Goal: Task Accomplishment & Management: Use online tool/utility

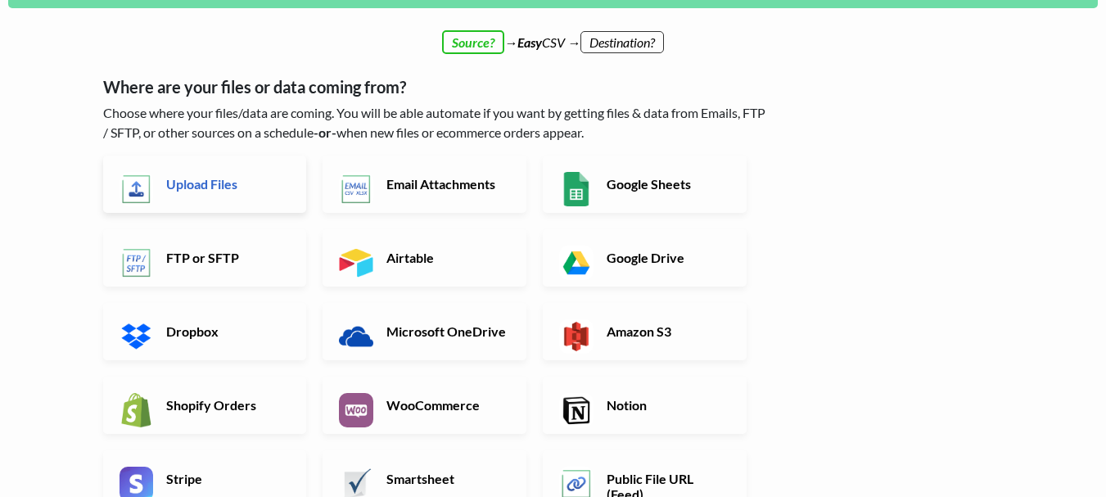
scroll to position [164, 0]
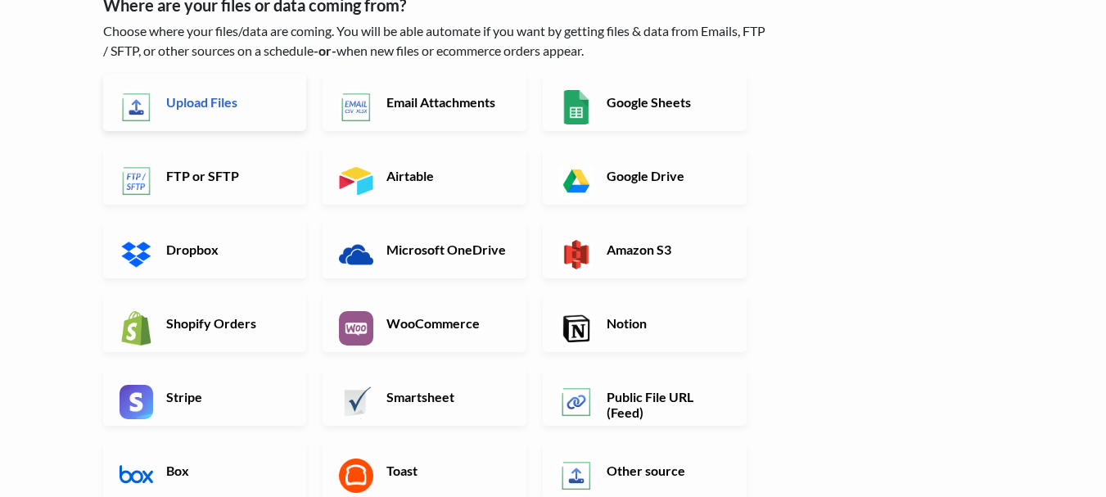
click at [201, 103] on h6 "Upload Files" at bounding box center [226, 102] width 129 height 16
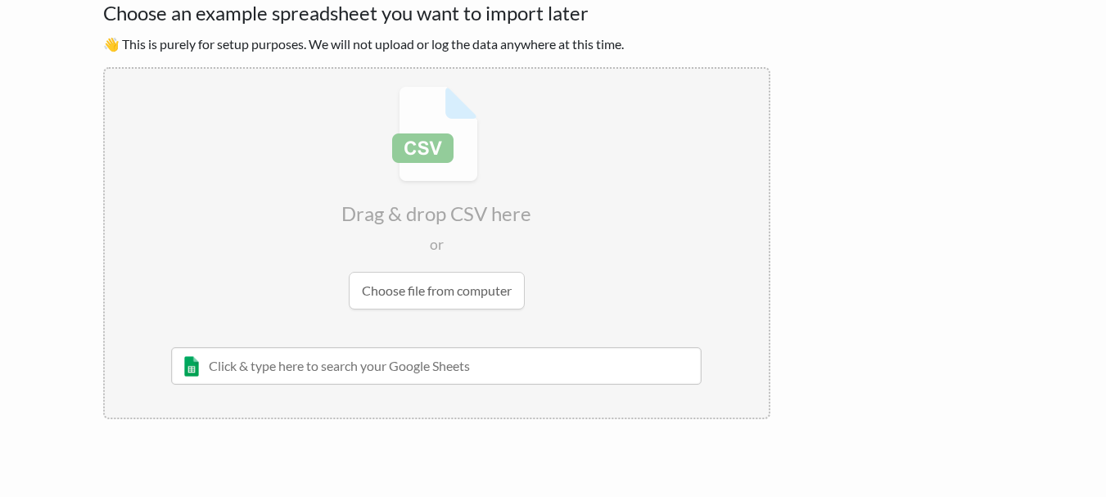
click at [437, 286] on input "file" at bounding box center [437, 198] width 664 height 258
type input "C:\fakepath\products.csv"
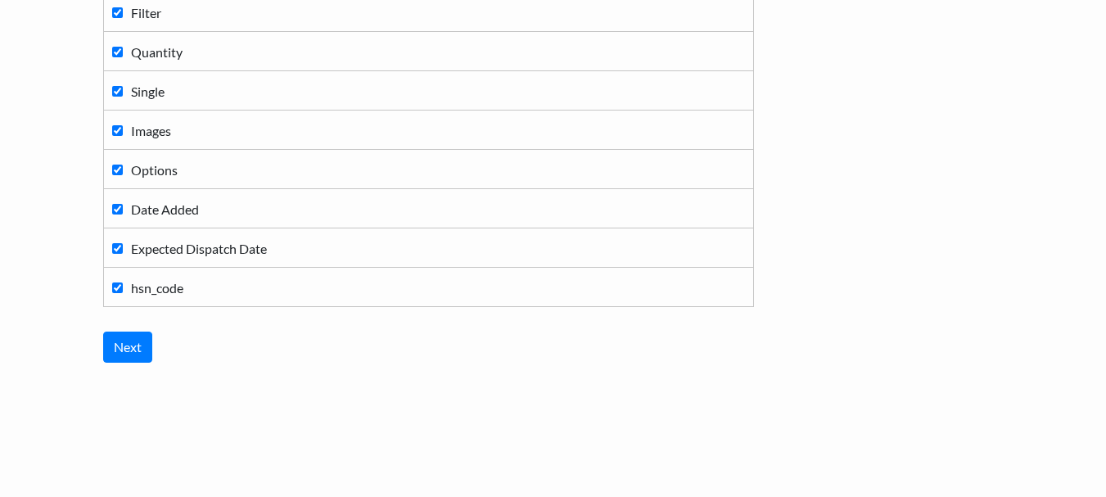
scroll to position [638, 0]
click at [135, 344] on input "Next" at bounding box center [127, 345] width 49 height 31
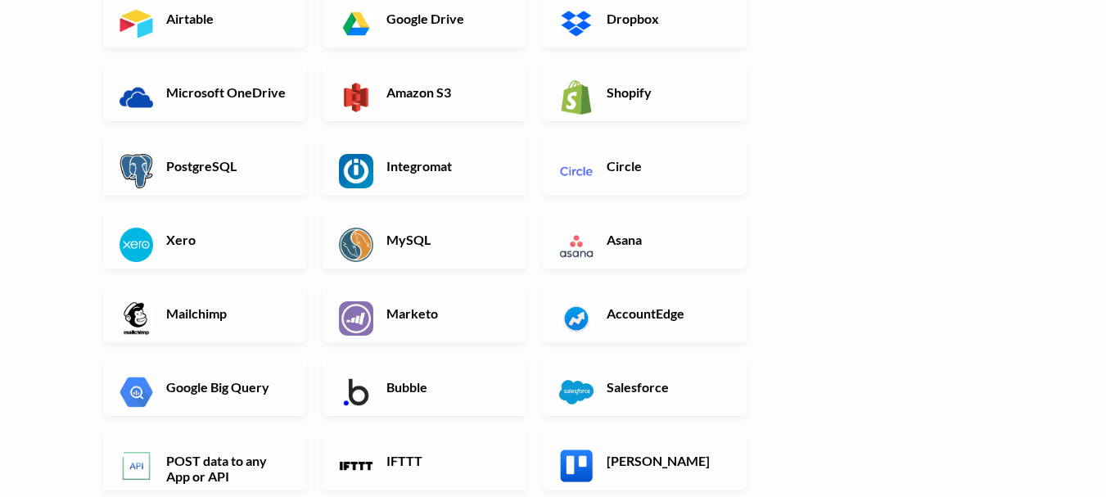
scroll to position [220, 0]
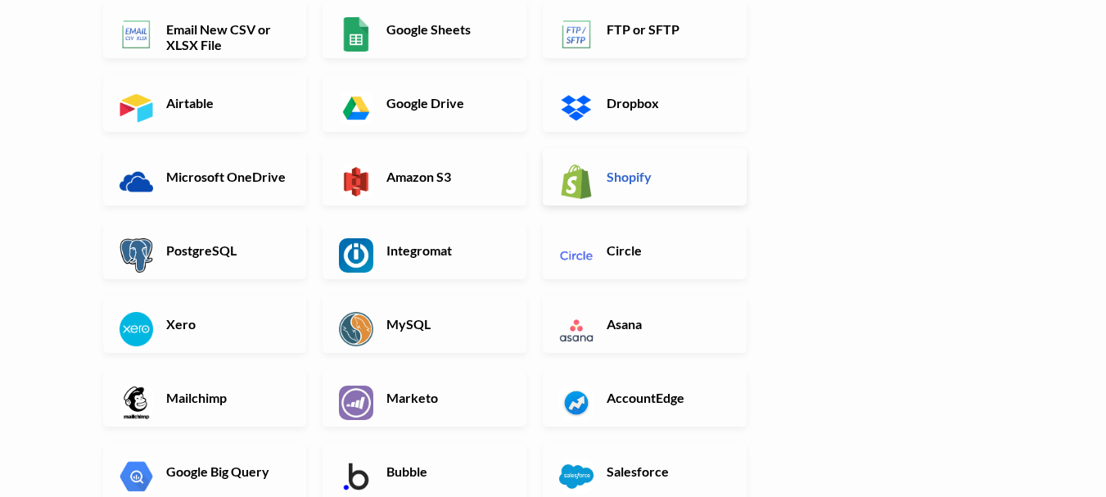
click at [636, 173] on h6 "Shopify" at bounding box center [667, 177] width 129 height 16
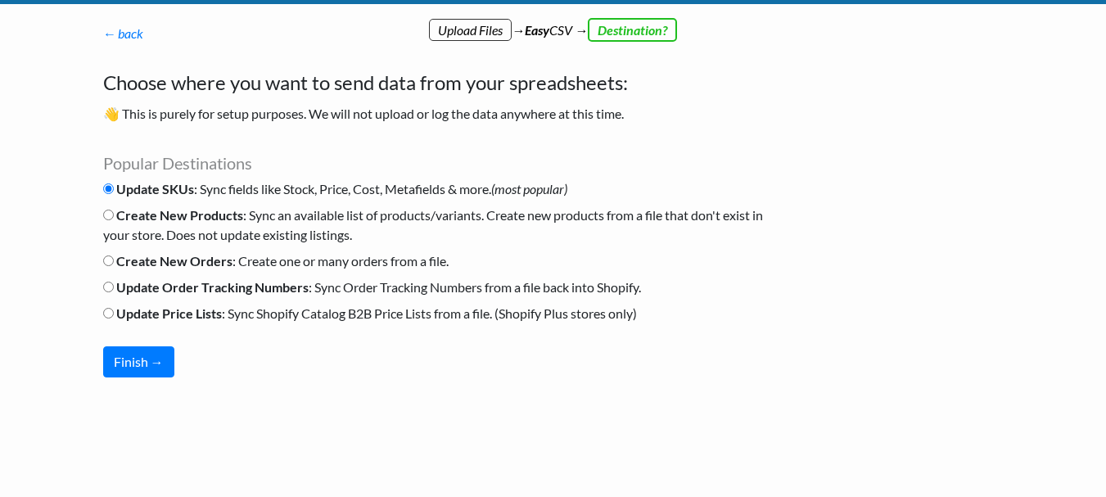
scroll to position [42, 0]
click at [111, 219] on input "Create New Products : Sync an available list of products/variants. Create new p…" at bounding box center [108, 215] width 11 height 11
radio input "true"
click at [138, 360] on button "Finish →" at bounding box center [138, 361] width 71 height 31
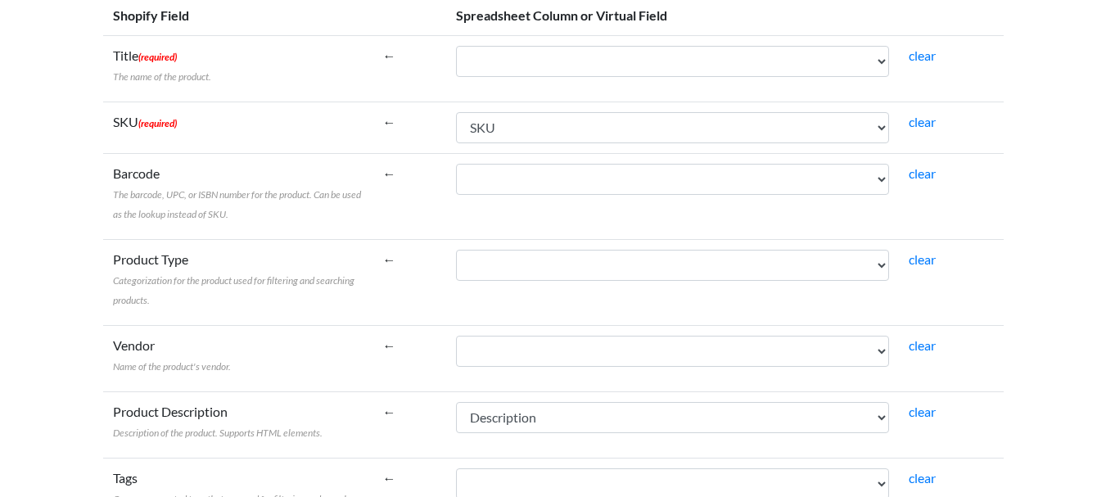
scroll to position [161, 0]
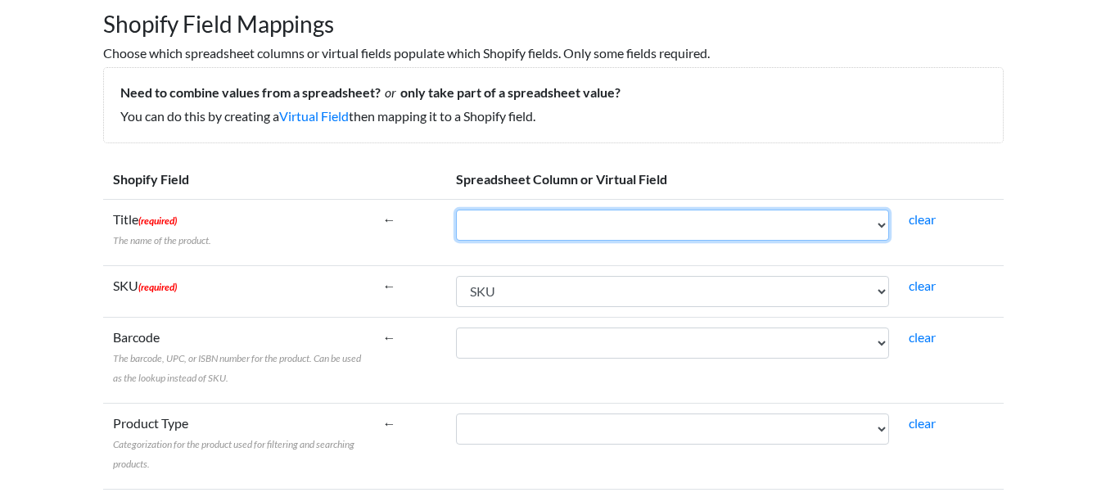
click at [852, 221] on select "SKU Product Name Category Id Categories Description Set Description Piece In Se…" at bounding box center [672, 225] width 433 height 31
select select "cr_746738"
click at [456, 210] on select "SKU Product Name Category Id Categories Description Set Description Piece In Se…" at bounding box center [672, 225] width 433 height 31
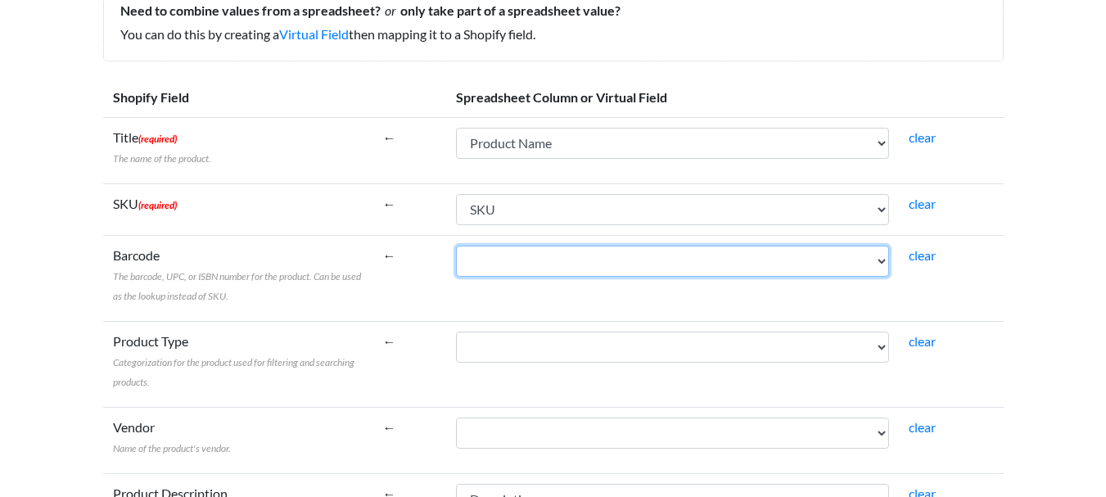
click at [788, 259] on select "SKU Product Name Category Id Categories Description Set Description Piece In Se…" at bounding box center [672, 261] width 433 height 31
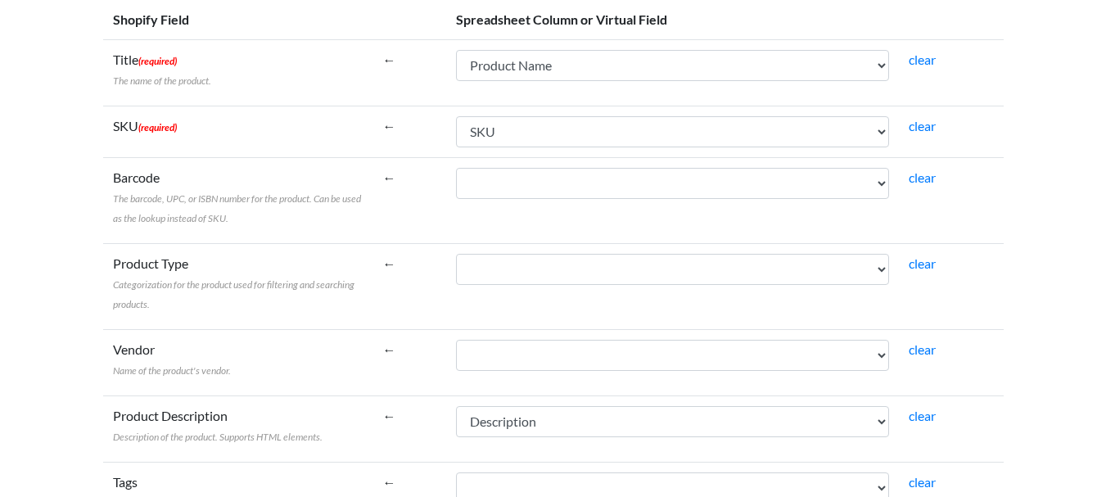
scroll to position [325, 0]
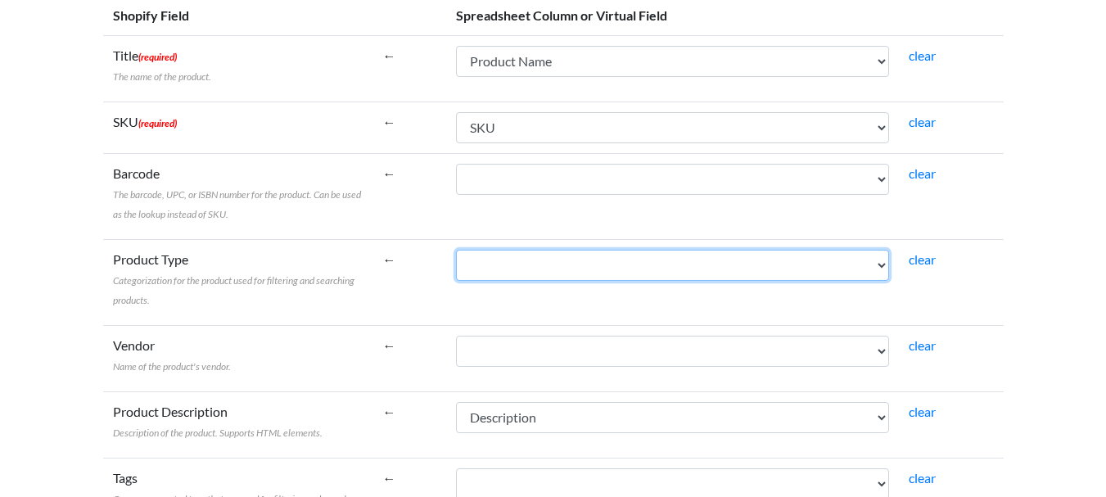
click at [803, 270] on select "SKU Product Name Category Id Categories Description Set Description Piece In Se…" at bounding box center [672, 265] width 433 height 31
select select "cr_746740"
click at [456, 250] on select "SKU Product Name Category Id Categories Description Set Description Piece In Se…" at bounding box center [672, 265] width 433 height 31
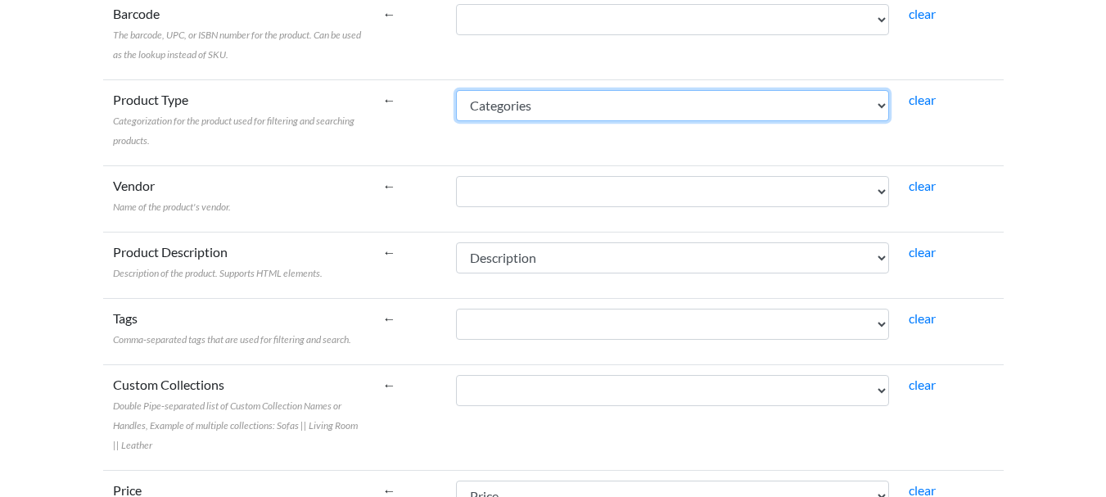
scroll to position [489, 0]
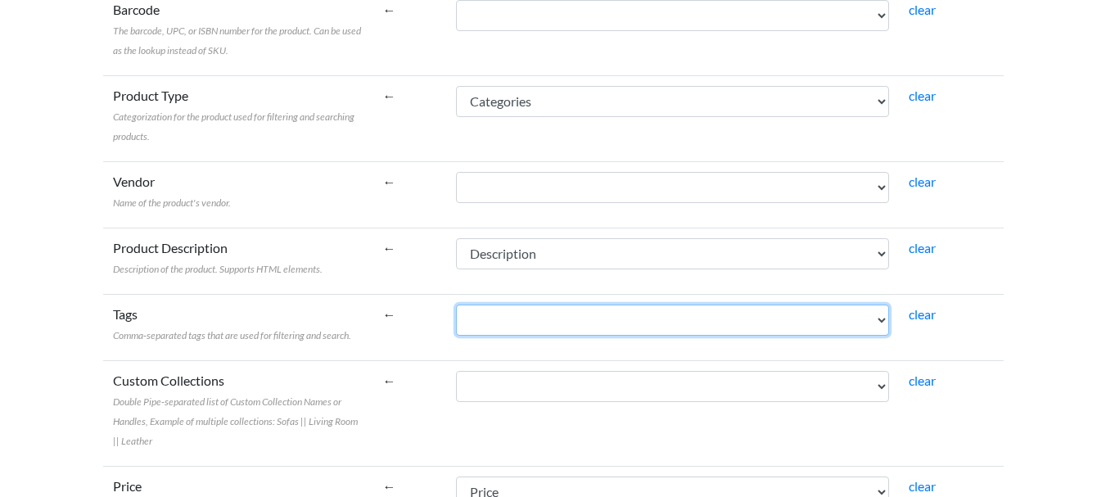
click at [799, 325] on select "SKU Product Name Category Id Categories Description Set Description Piece In Se…" at bounding box center [672, 320] width 433 height 31
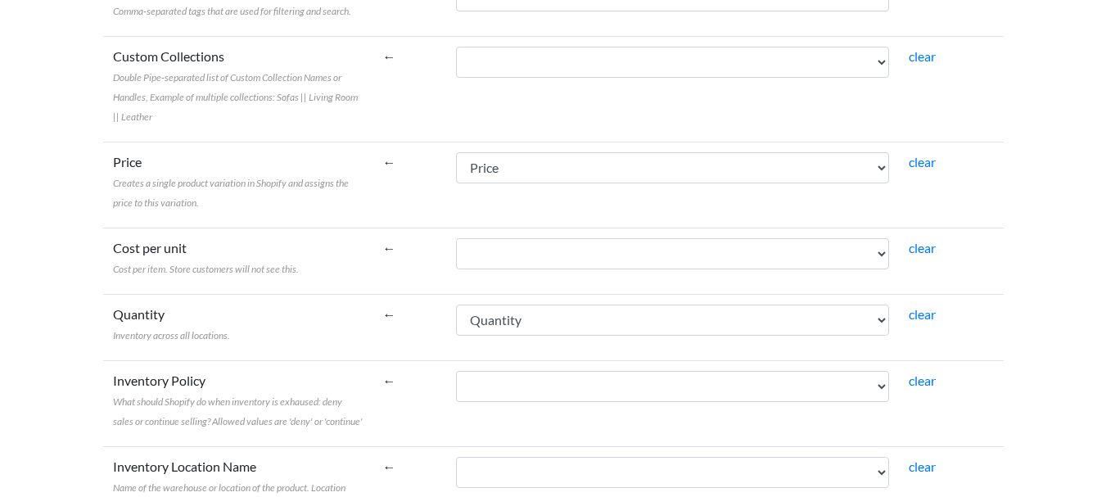
scroll to position [817, 0]
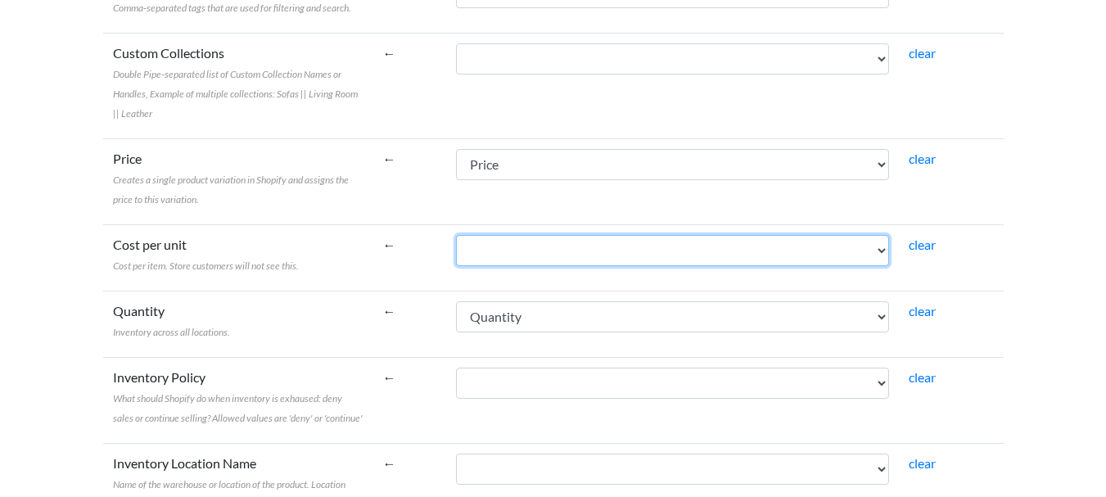
click at [753, 251] on select "SKU Product Name Category Id Categories Description Set Description Piece In Se…" at bounding box center [672, 250] width 433 height 31
select select "cr_746744"
click at [456, 235] on select "SKU Product Name Category Id Categories Description Set Description Piece In Se…" at bounding box center [672, 250] width 433 height 31
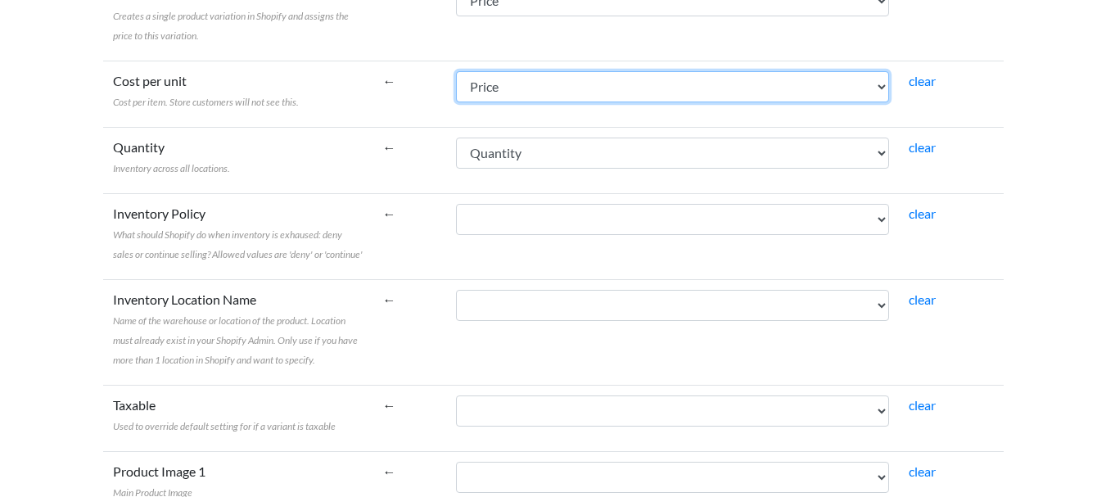
scroll to position [1062, 0]
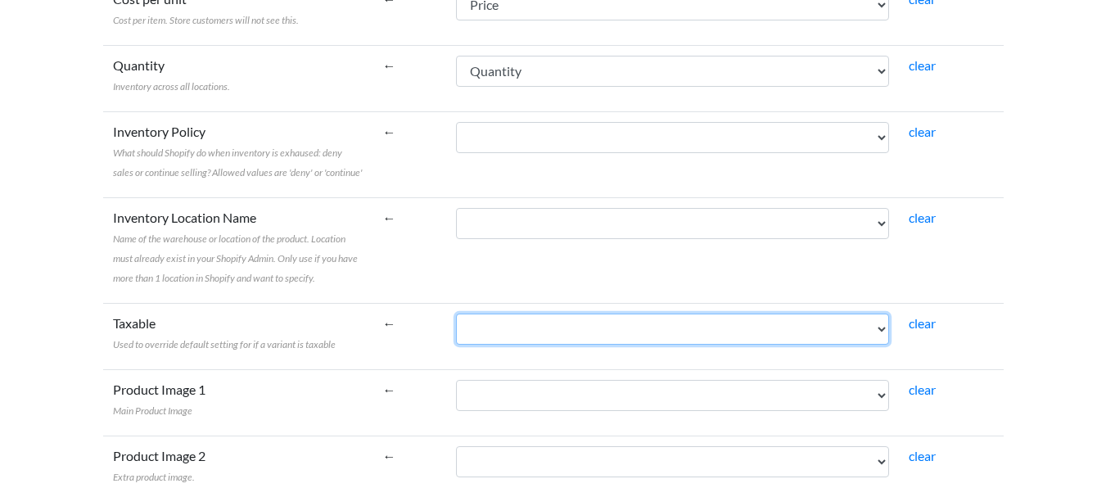
click at [685, 328] on select "SKU Product Name Category Id Categories Description Set Description Piece In Se…" at bounding box center [672, 329] width 433 height 31
select select "cr_746745"
click at [456, 314] on select "SKU Product Name Category Id Categories Description Set Description Piece In Se…" at bounding box center [672, 329] width 433 height 31
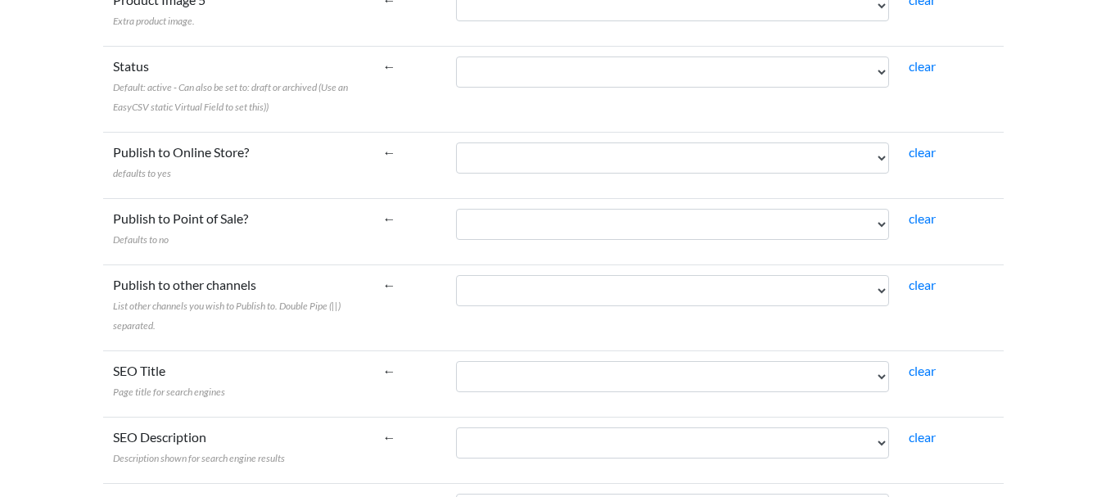
scroll to position [1799, 0]
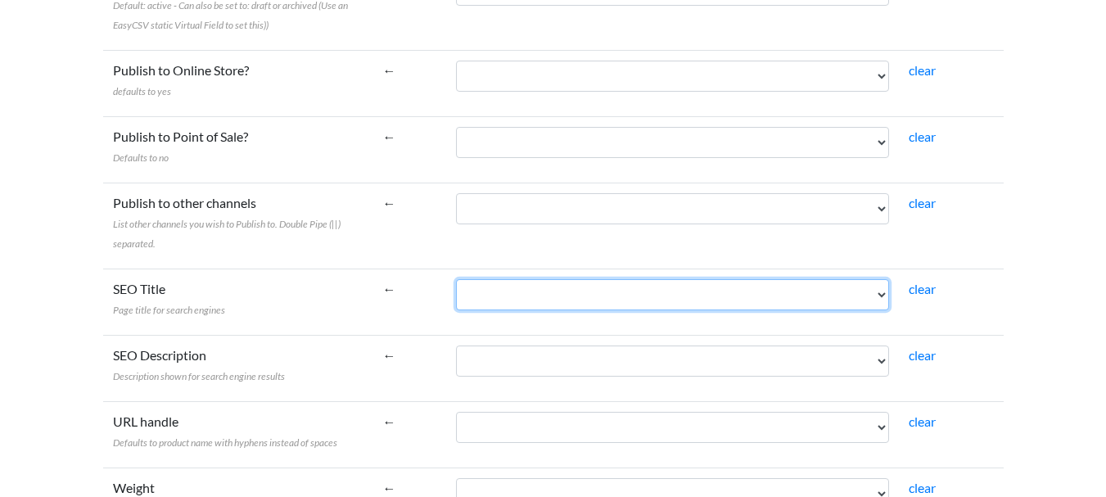
click at [717, 295] on select "SKU Product Name Category Id Categories Description Set Description Piece In Se…" at bounding box center [672, 294] width 433 height 31
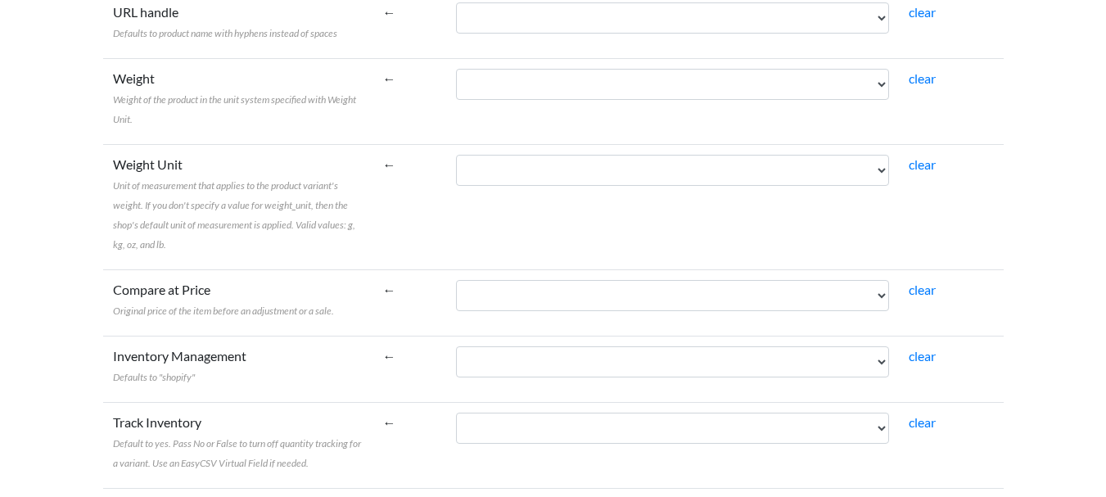
scroll to position [2127, 0]
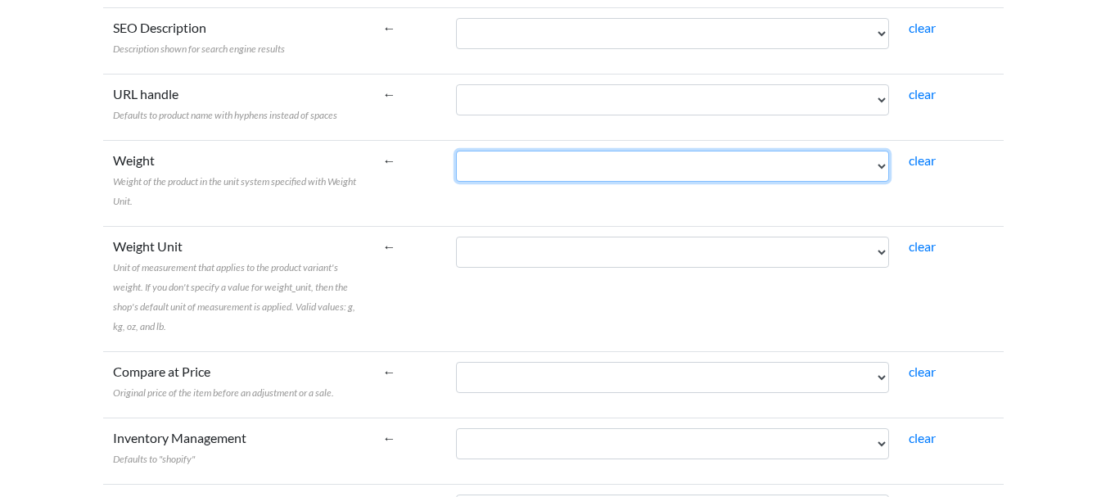
click at [702, 171] on select "SKU Product Name Category Id Categories Description Set Description Piece In Se…" at bounding box center [672, 166] width 433 height 31
select select "cr_746746"
click at [456, 151] on select "SKU Product Name Category Id Categories Description Set Description Piece In Se…" at bounding box center [672, 166] width 433 height 31
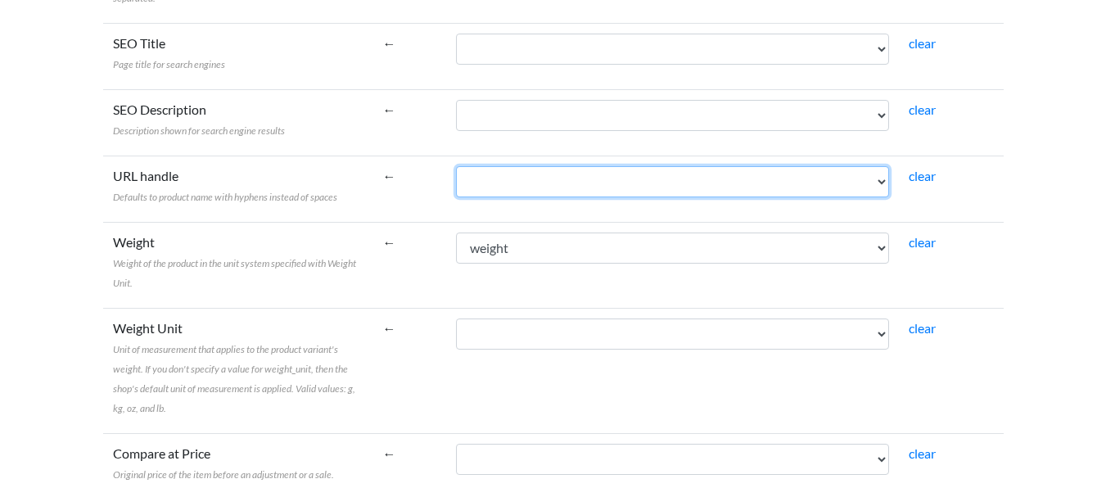
click at [605, 173] on select "SKU Product Name Category Id Categories Description Set Description Piece In Se…" at bounding box center [672, 181] width 433 height 31
select select "cr_746750"
click at [456, 166] on select "SKU Product Name Category Id Categories Description Set Description Piece In Se…" at bounding box center [672, 181] width 433 height 31
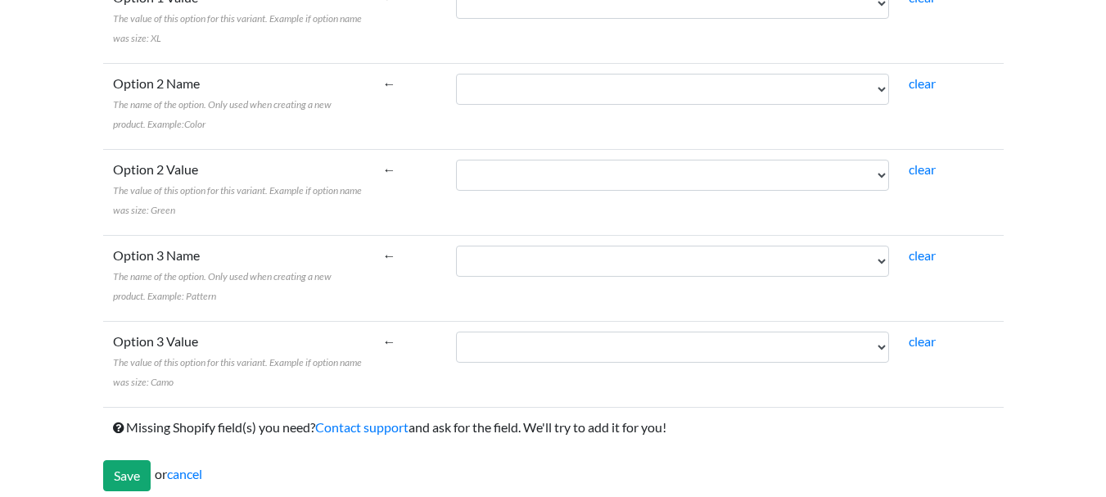
scroll to position [3028, 0]
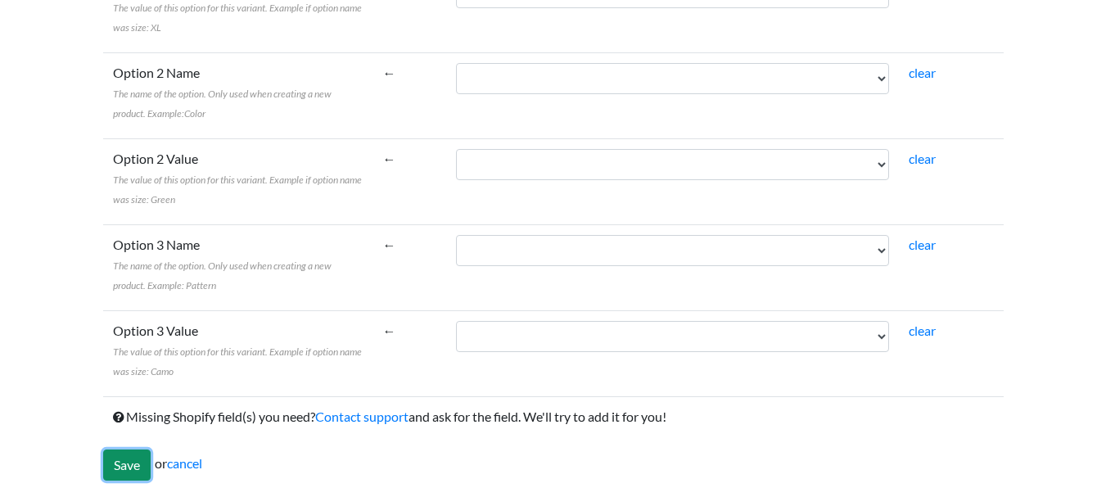
click at [129, 463] on input "Save" at bounding box center [126, 465] width 47 height 31
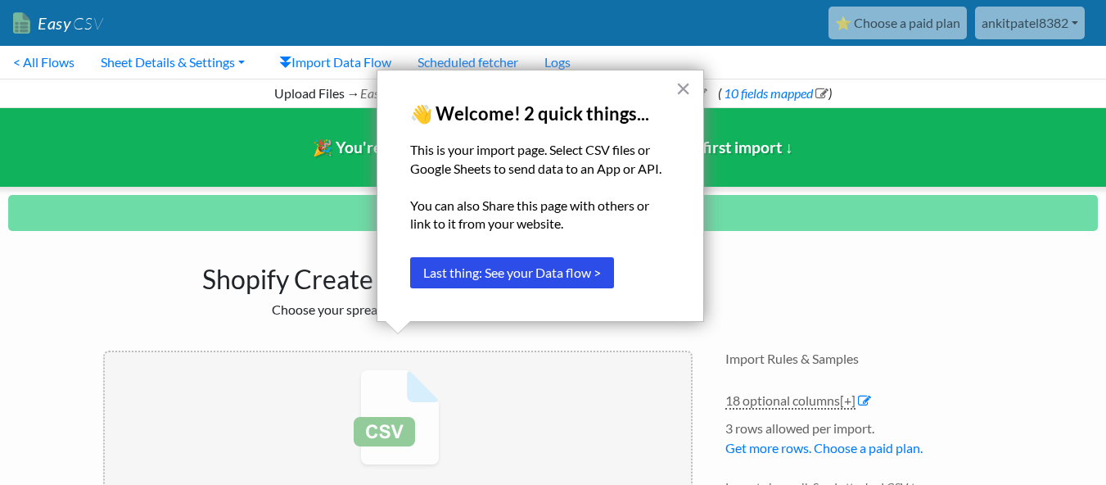
scroll to position [70, 0]
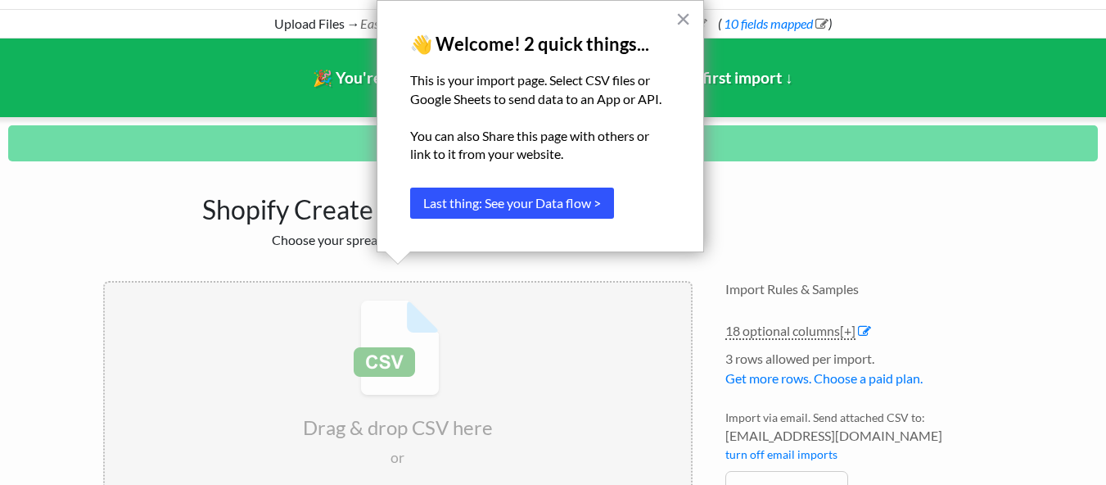
click at [582, 203] on button "Last thing: See your Data flow >" at bounding box center [512, 203] width 204 height 31
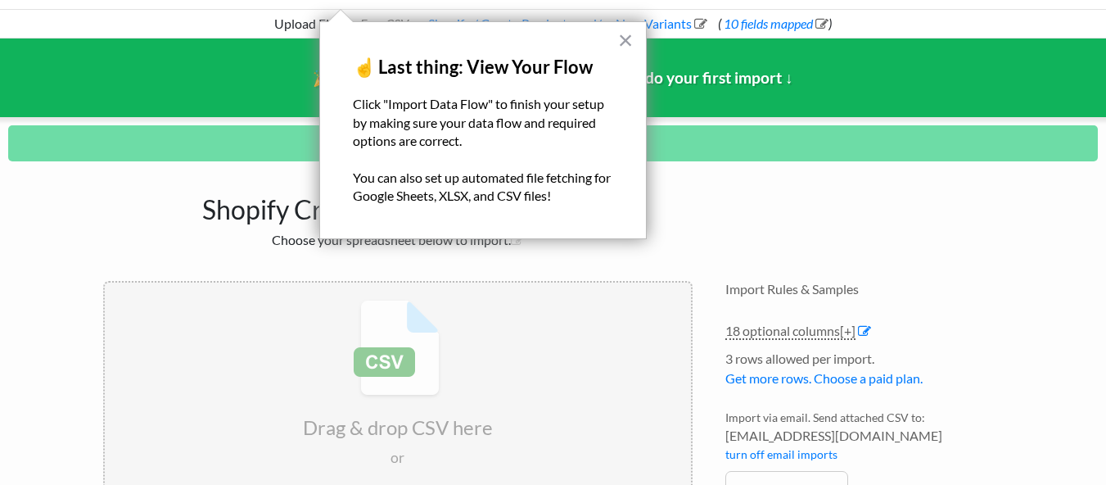
scroll to position [0, 0]
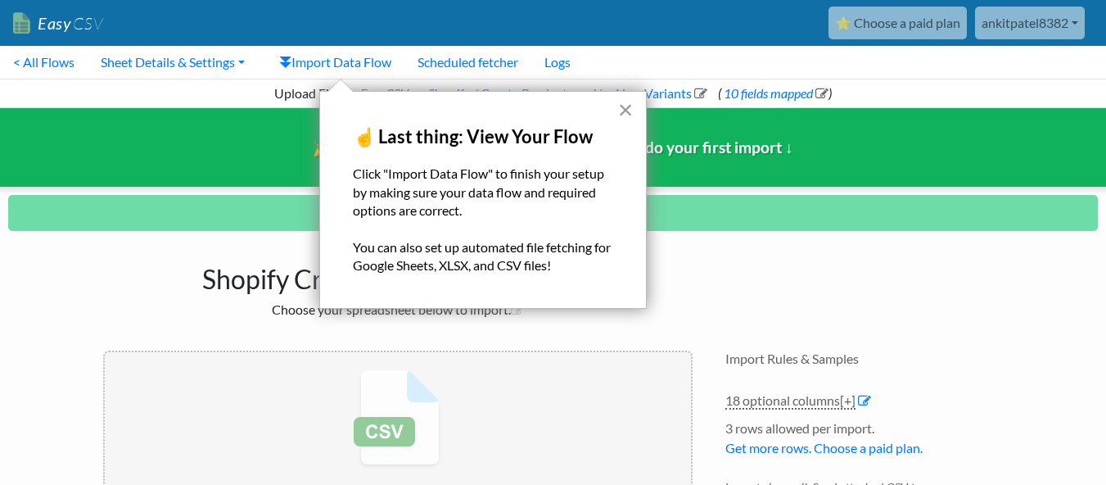
click at [627, 111] on button "×" at bounding box center [626, 110] width 16 height 26
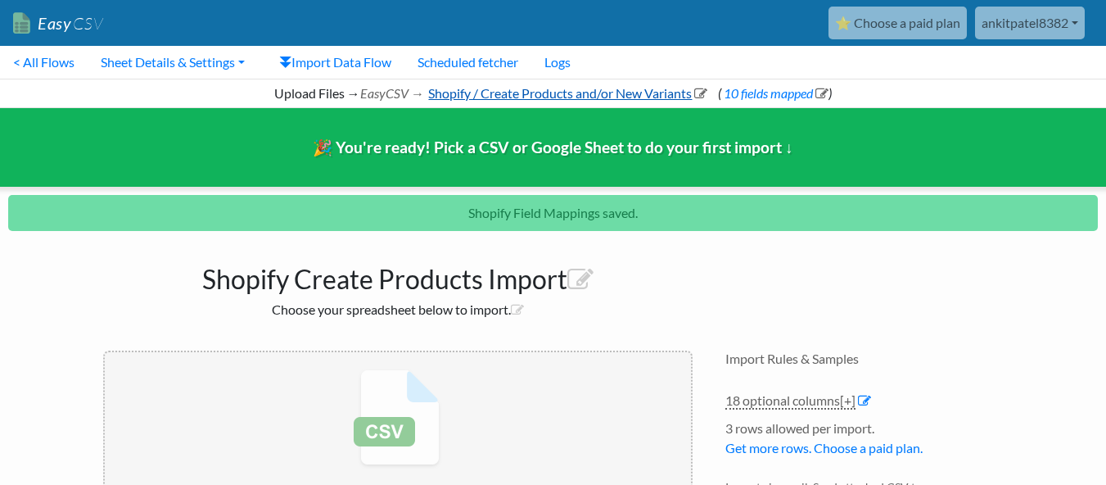
click at [556, 93] on link "Shopify / Create Products and/or New Variants" at bounding box center [567, 93] width 282 height 16
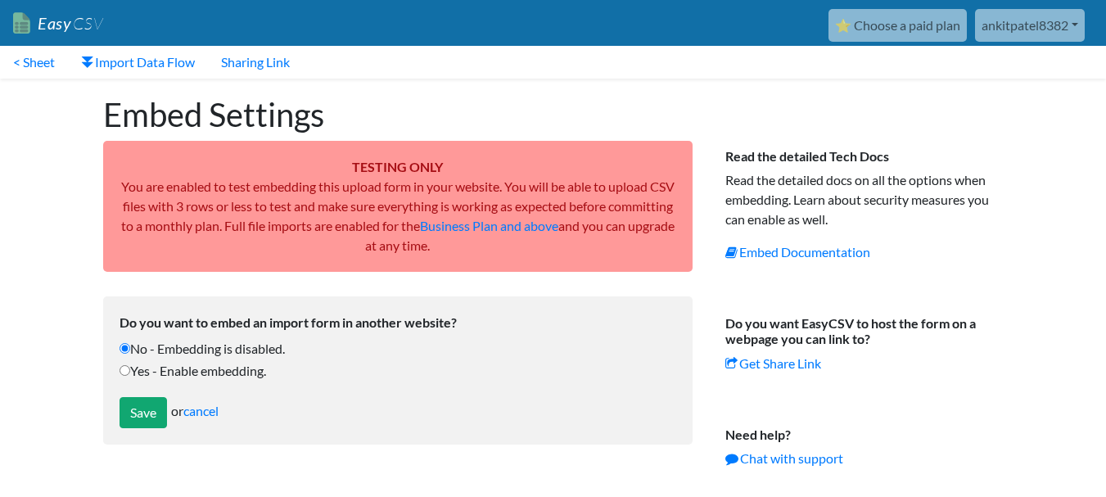
click at [127, 370] on input "Yes - Enable embedding." at bounding box center [125, 370] width 11 height 11
radio input "true"
click at [137, 411] on input "Save" at bounding box center [143, 412] width 47 height 31
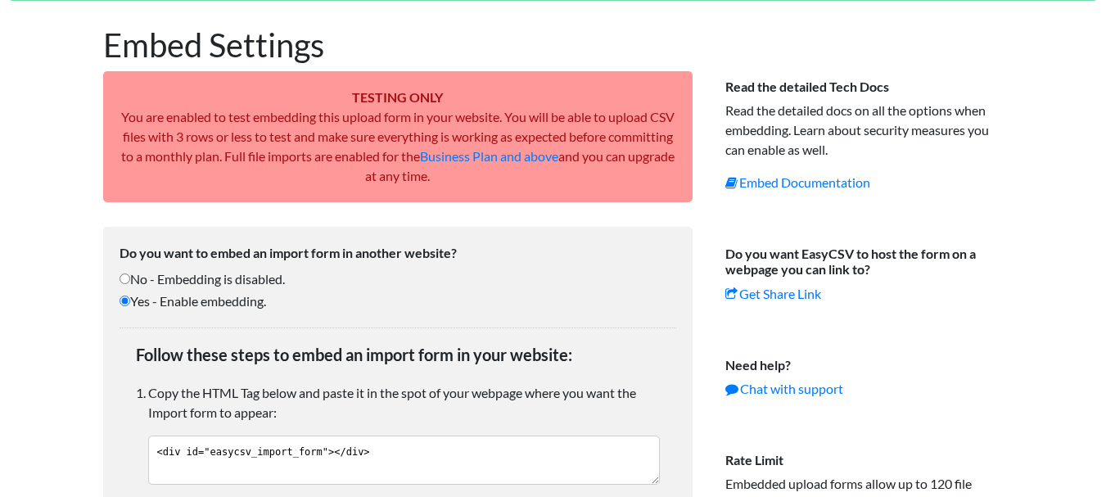
scroll to position [106, 0]
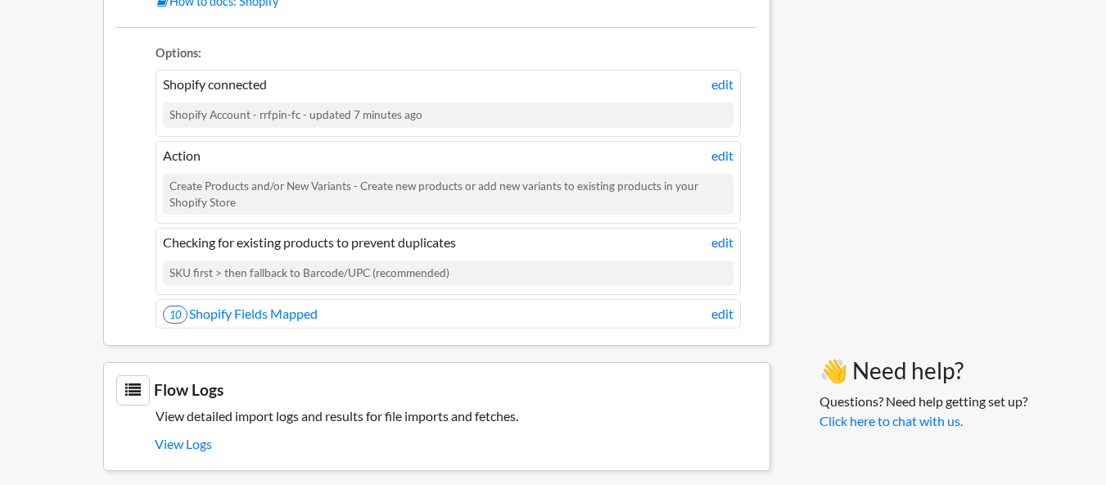
scroll to position [1504, 0]
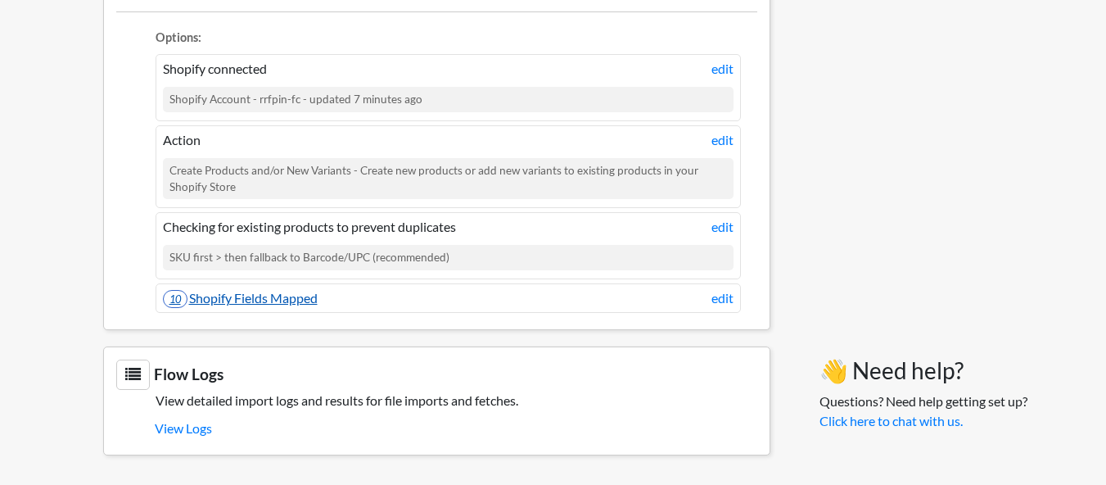
click at [242, 298] on link "10 Shopify Fields Mapped" at bounding box center [240, 298] width 155 height 16
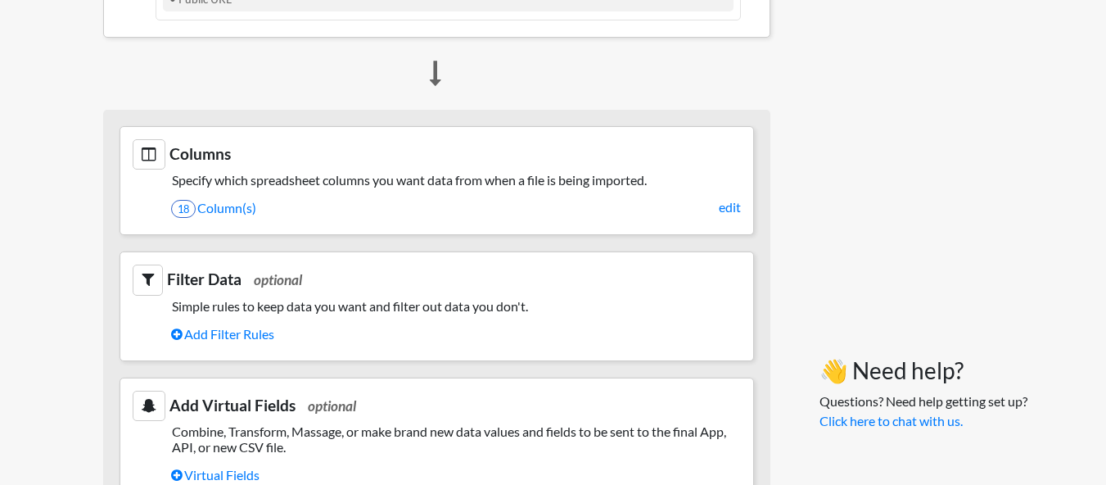
scroll to position [767, 0]
click at [724, 211] on link "edit" at bounding box center [730, 207] width 22 height 20
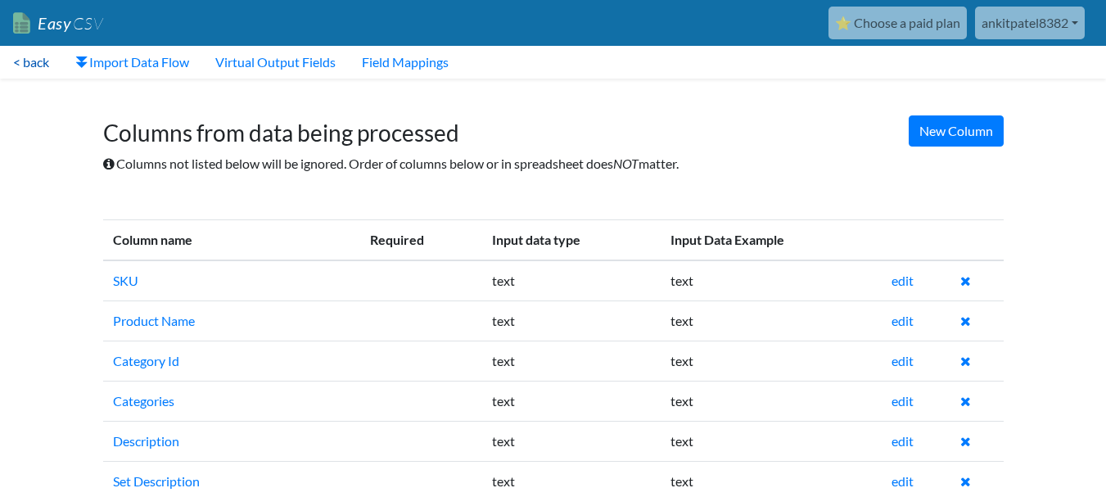
click at [31, 66] on link "< back" at bounding box center [31, 62] width 62 height 33
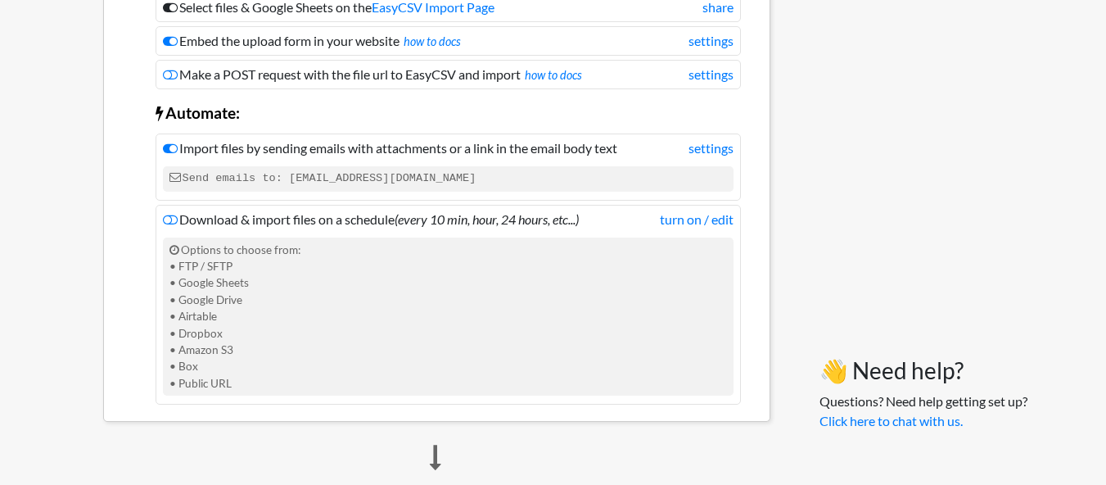
scroll to position [409, 0]
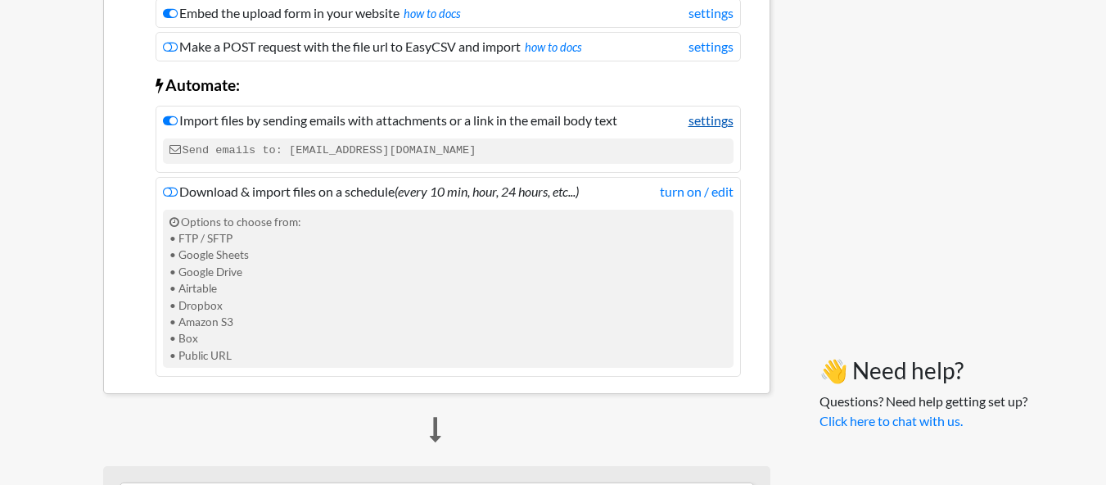
click at [710, 120] on link "settings" at bounding box center [711, 121] width 45 height 20
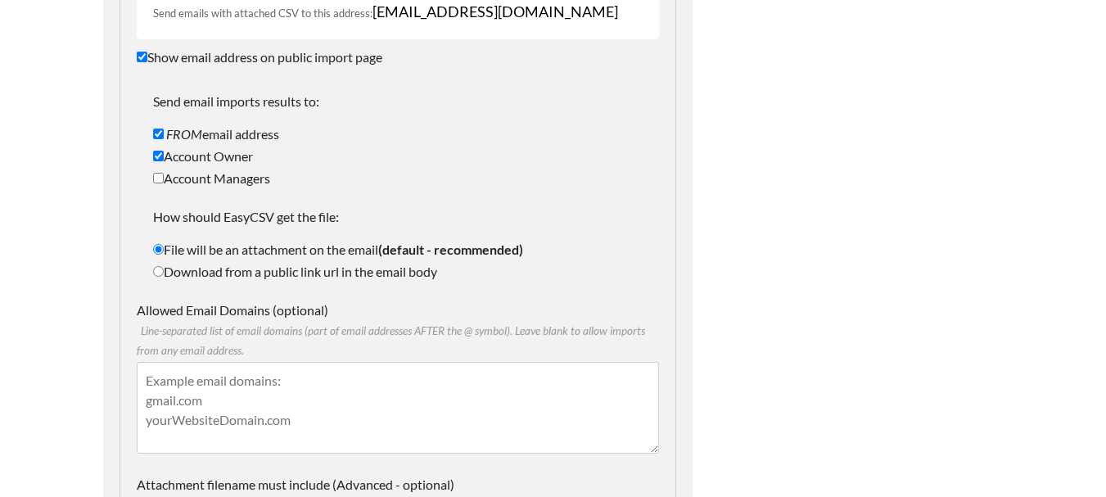
scroll to position [328, 0]
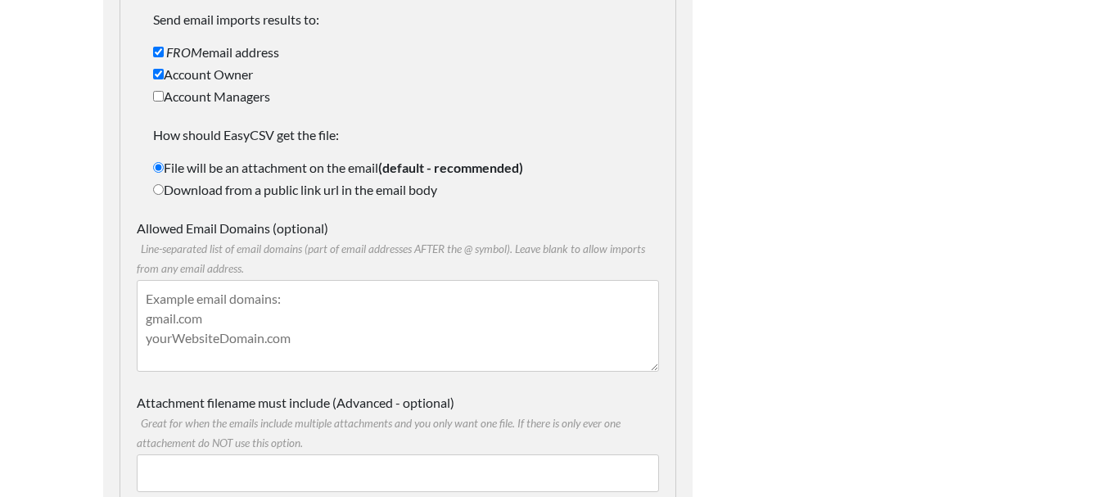
click at [155, 303] on textarea "Allowed Email Domains (optional) Line-separated list of email domains (part of …" at bounding box center [398, 326] width 522 height 92
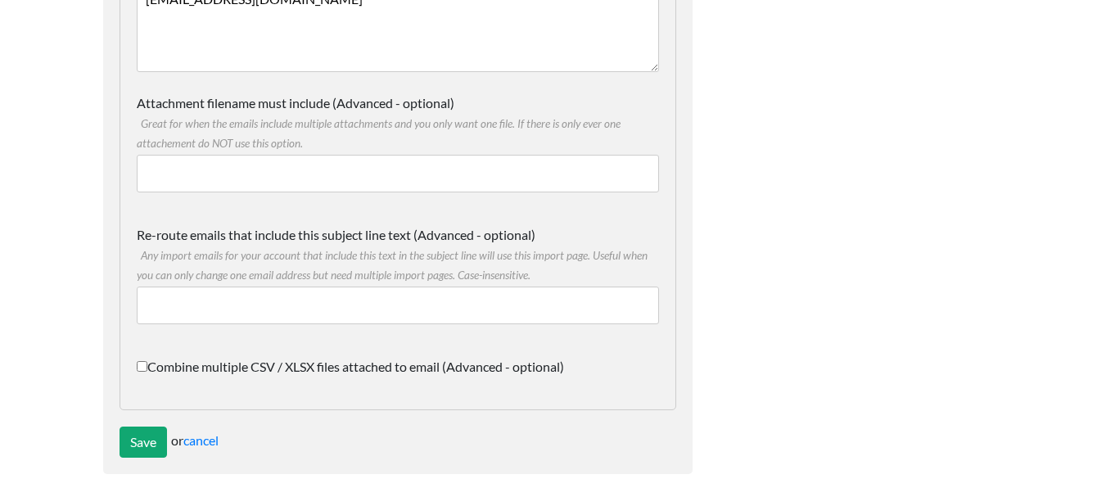
scroll to position [634, 0]
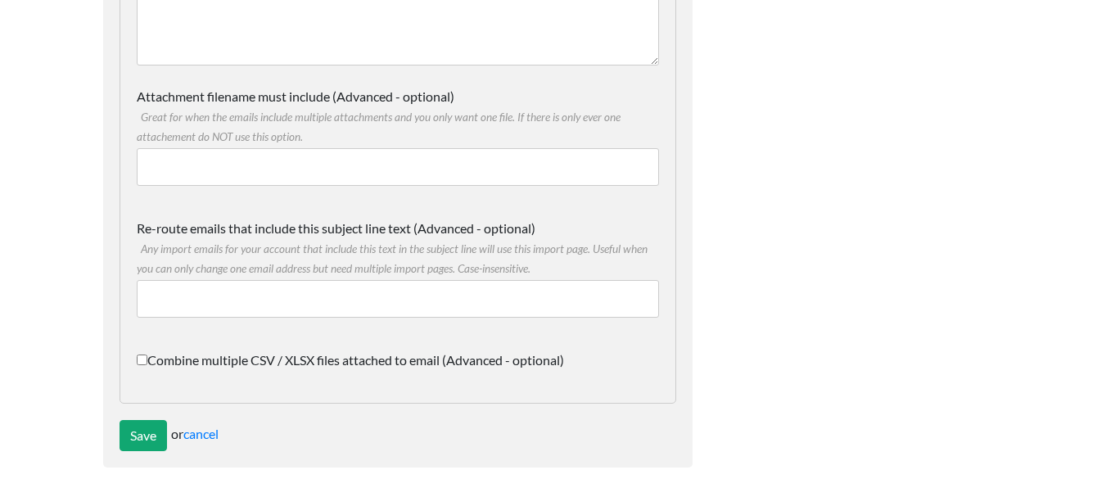
type textarea "ANKITPATEL8382@GMAIL.COM"
click at [139, 360] on input "Combine multiple CSV / XLSX files attached to email (Advanced - optional)" at bounding box center [142, 360] width 11 height 11
checkbox input "true"
click at [148, 432] on input "Save" at bounding box center [143, 435] width 47 height 31
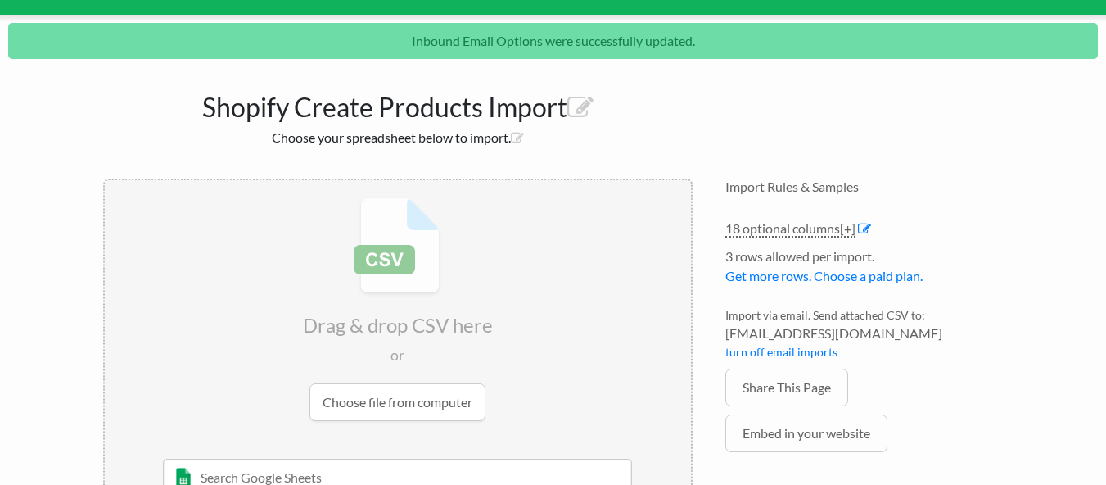
scroll to position [246, 0]
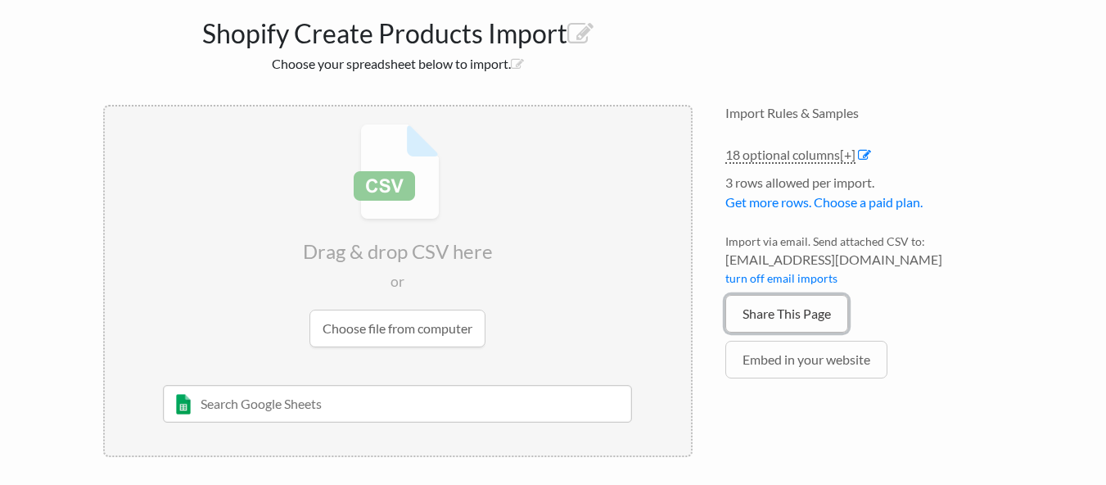
click at [794, 316] on link "Share This Page" at bounding box center [787, 314] width 123 height 38
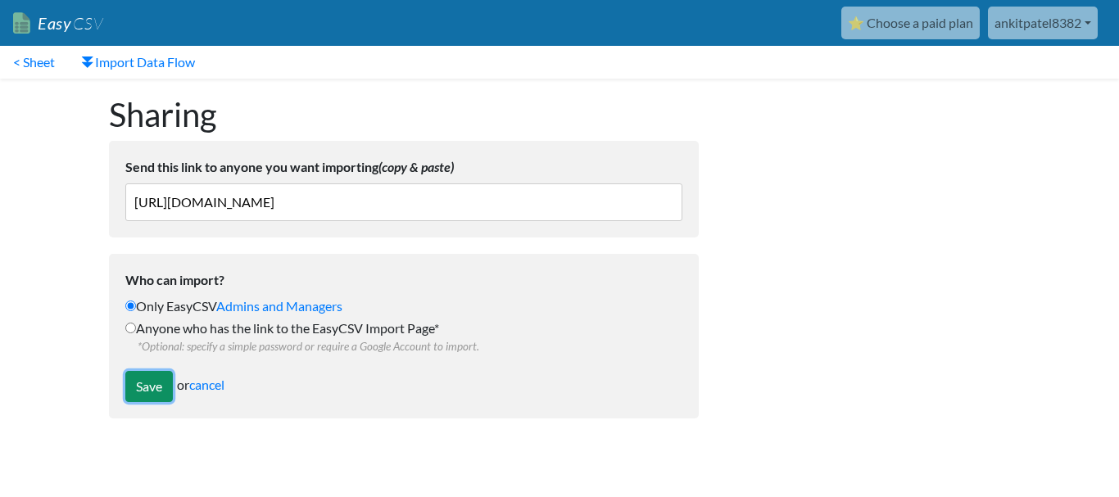
click at [147, 383] on input "Save" at bounding box center [148, 386] width 47 height 31
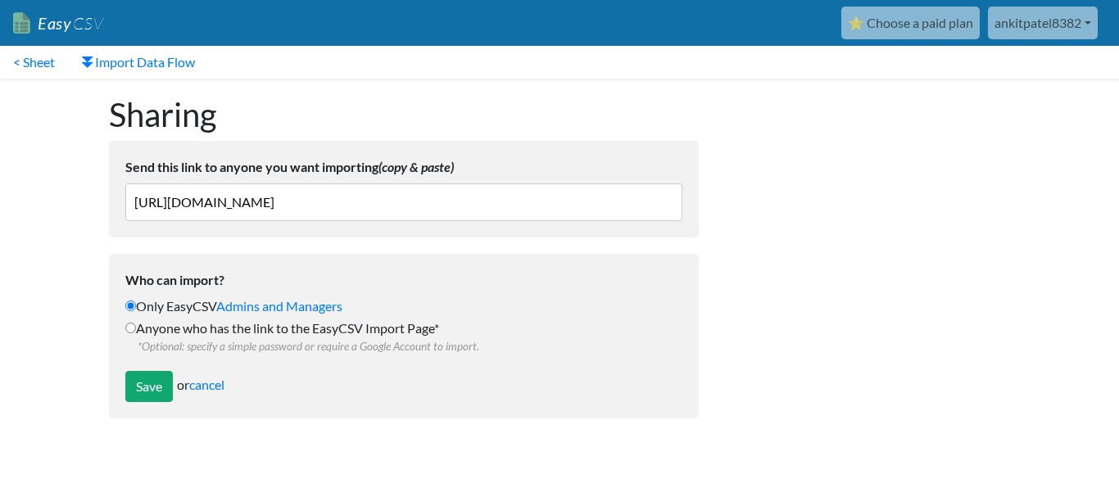
drag, startPoint x: 0, startPoint y: 0, endPoint x: 225, endPoint y: 203, distance: 303.3
click at [225, 203] on input "https://www.easycsv.io/ankitpatel8382466/1fc86df7-a529-4b29-85e1-739ca591d3c8" at bounding box center [403, 202] width 557 height 38
click at [159, 386] on input "Save" at bounding box center [148, 386] width 47 height 31
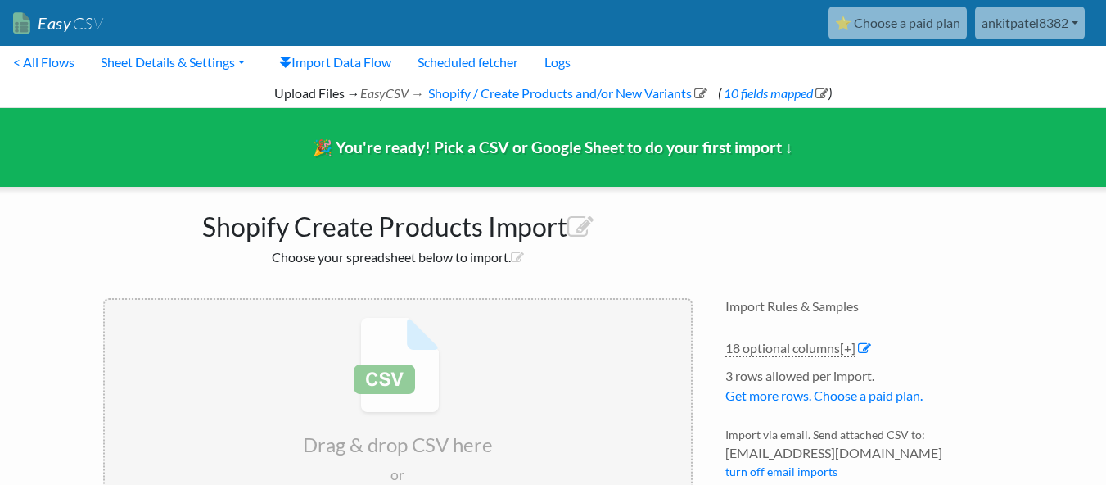
scroll to position [183, 0]
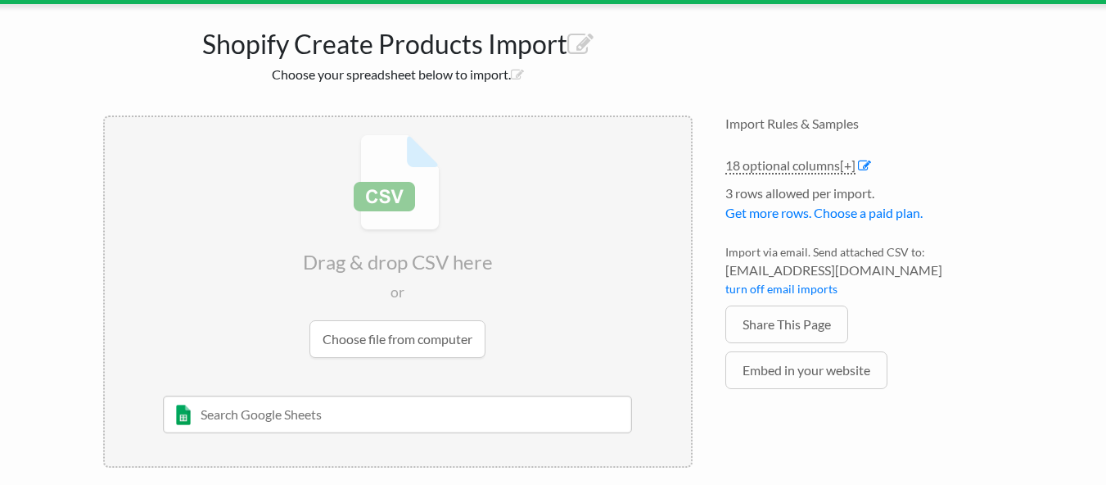
click at [397, 321] on input "file" at bounding box center [398, 246] width 586 height 258
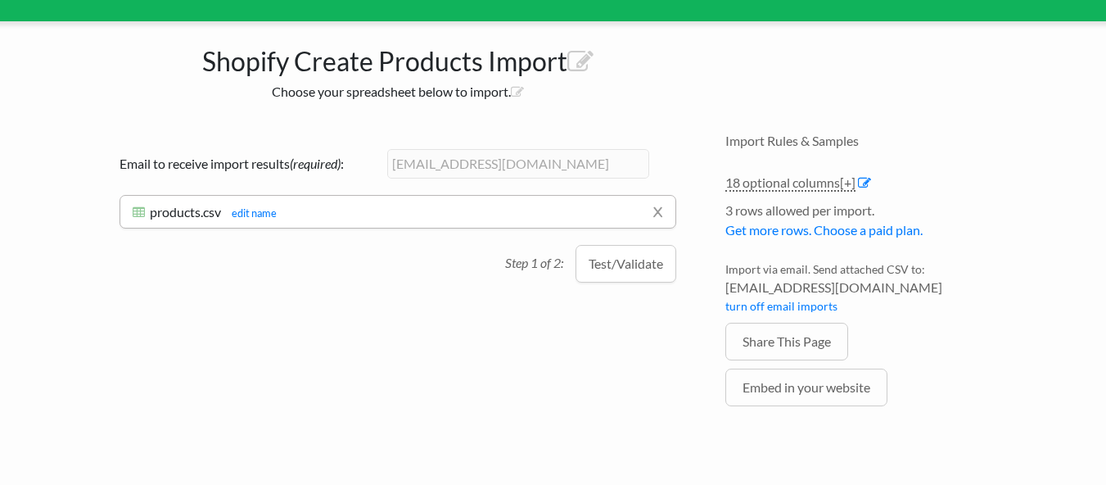
scroll to position [165, 0]
click at [615, 260] on button "Test/Validate" at bounding box center [626, 264] width 101 height 38
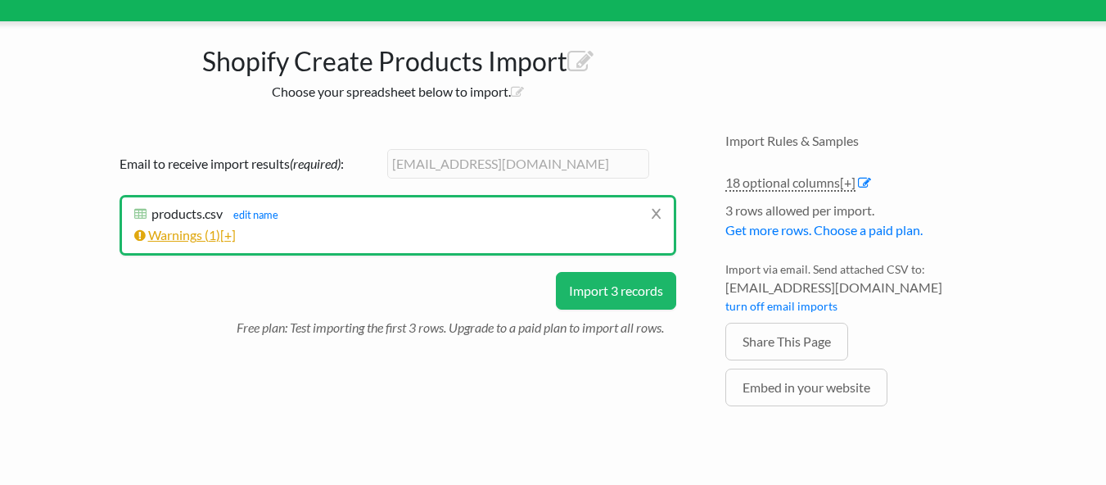
click at [202, 237] on link "Warnings ( 1 ) [+]" at bounding box center [185, 235] width 102 height 16
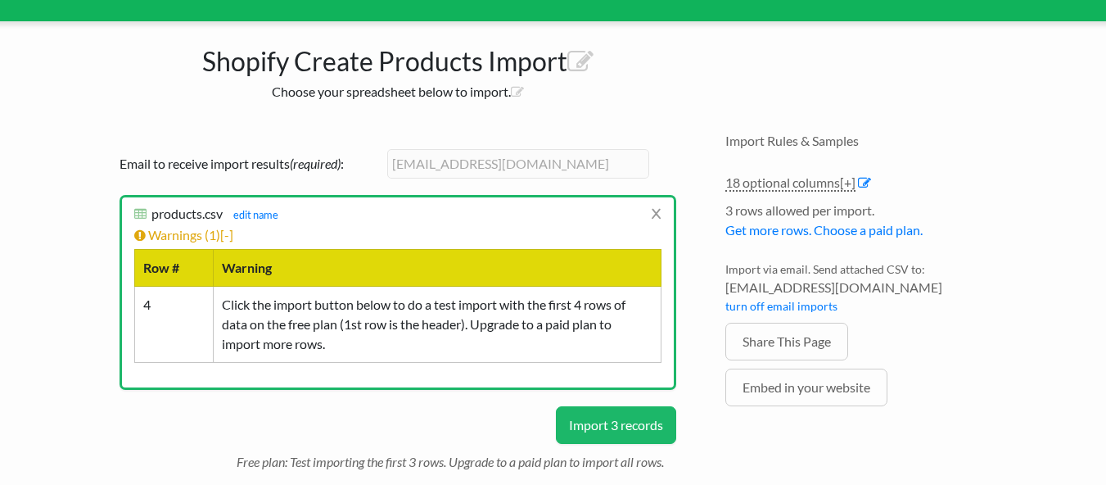
click at [610, 431] on button "Import 3 records" at bounding box center [616, 425] width 120 height 38
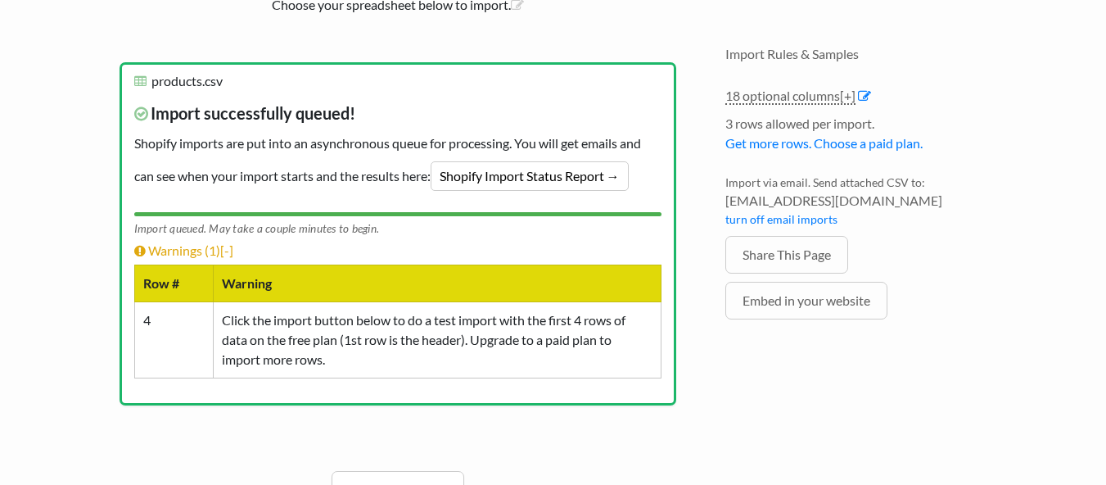
scroll to position [195, 0]
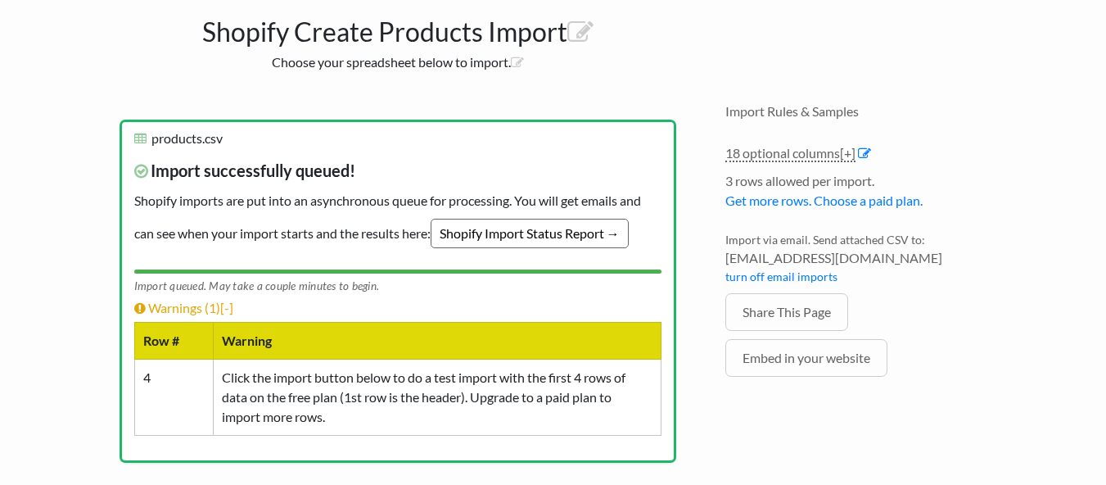
click at [536, 238] on link "Shopify Import Status Report →" at bounding box center [530, 233] width 198 height 29
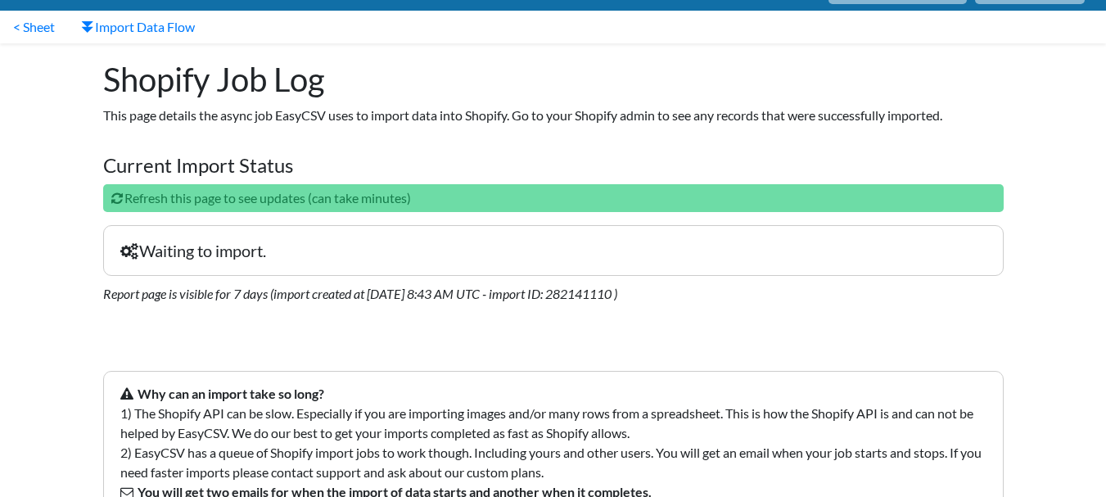
scroll to position [96, 0]
